Goal: Navigation & Orientation: Go to known website

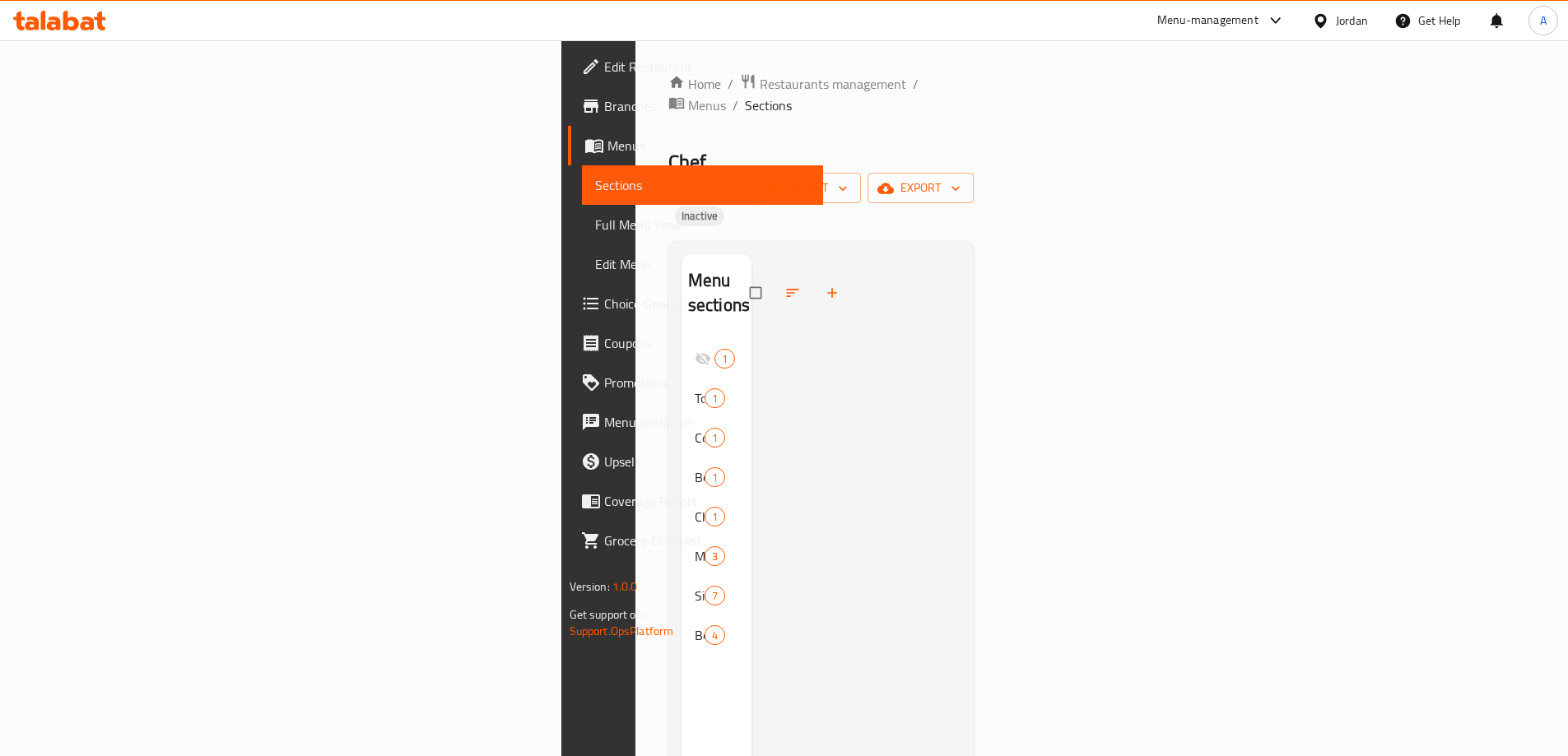
click at [61, 24] on icon at bounding box center [60, 20] width 93 height 20
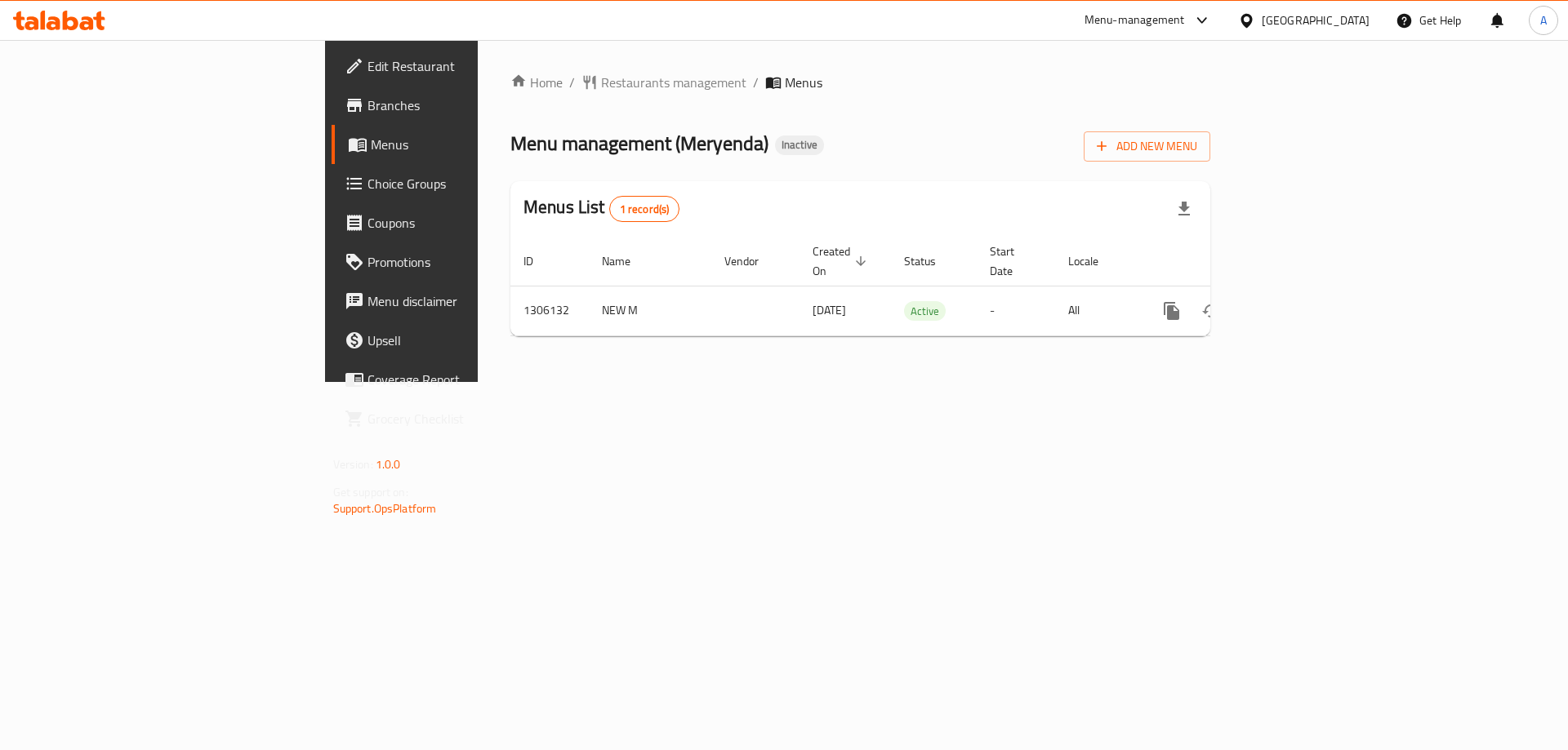
click at [91, 27] on icon at bounding box center [87, 23] width 14 height 14
